Goal: Transaction & Acquisition: Purchase product/service

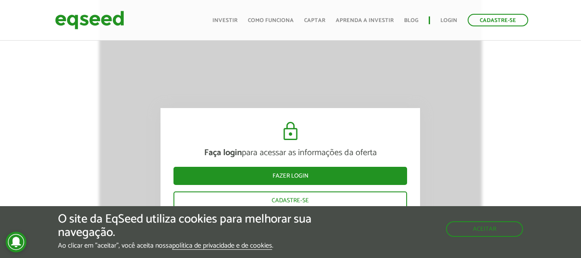
scroll to position [1249, 0]
click at [488, 229] on button "Aceitar" at bounding box center [485, 229] width 75 height 14
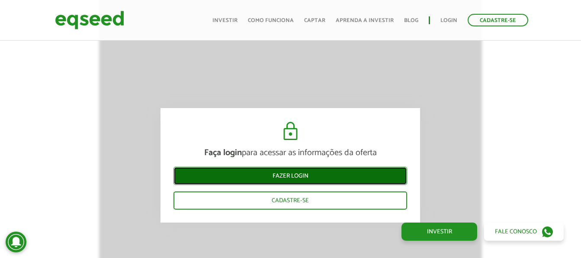
click at [274, 177] on link "Fazer login" at bounding box center [291, 176] width 234 height 18
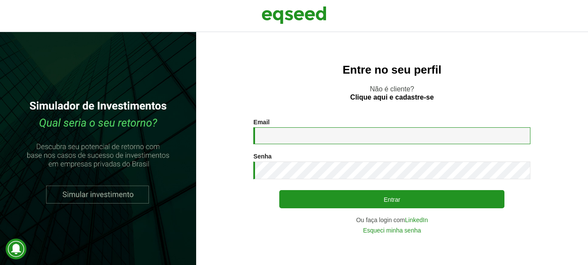
click at [317, 135] on input "Email *" at bounding box center [391, 135] width 277 height 17
click at [421, 218] on link "LinkedIn" at bounding box center [416, 220] width 23 height 6
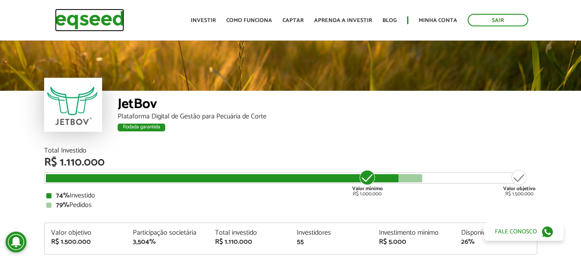
click at [102, 23] on img at bounding box center [89, 20] width 69 height 23
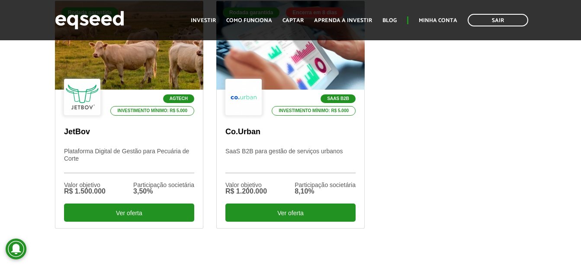
scroll to position [312, 0]
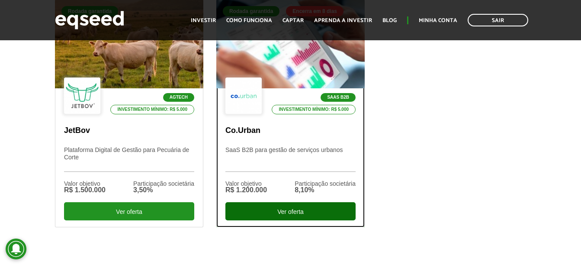
click at [288, 212] on div "Ver oferta" at bounding box center [290, 211] width 130 height 18
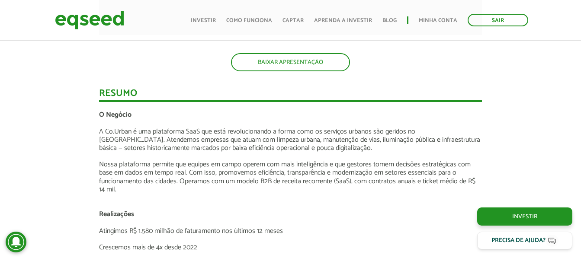
scroll to position [1102, 0]
